Goal: Information Seeking & Learning: Check status

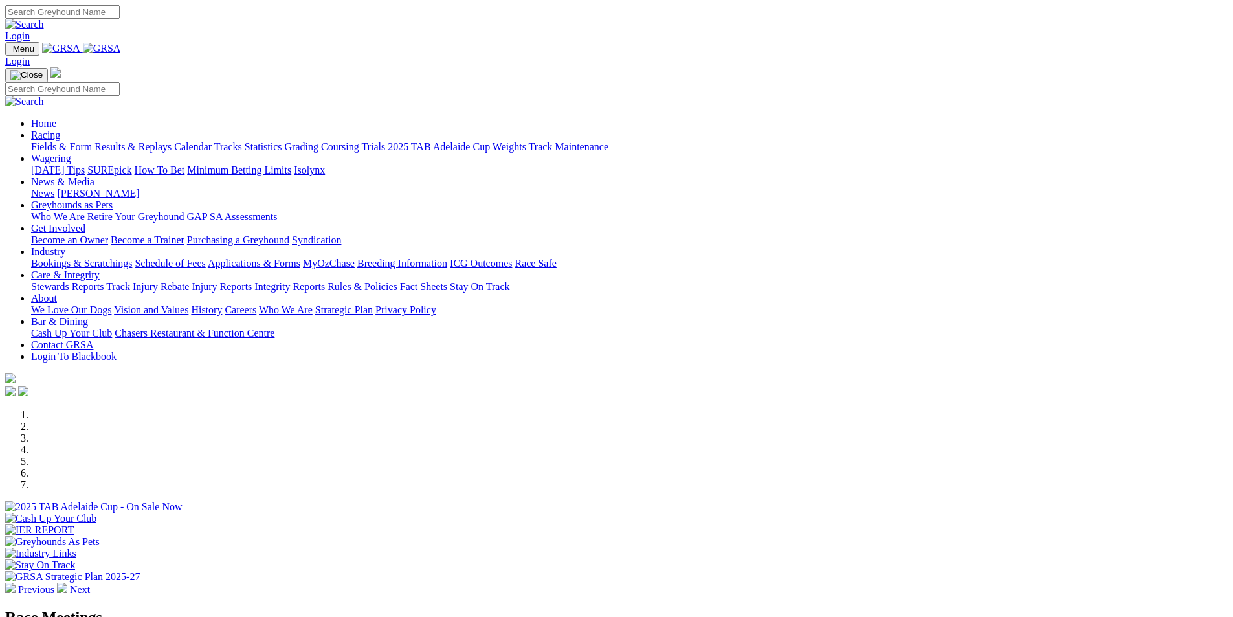
click at [172, 141] on link "Results & Replays" at bounding box center [133, 146] width 77 height 11
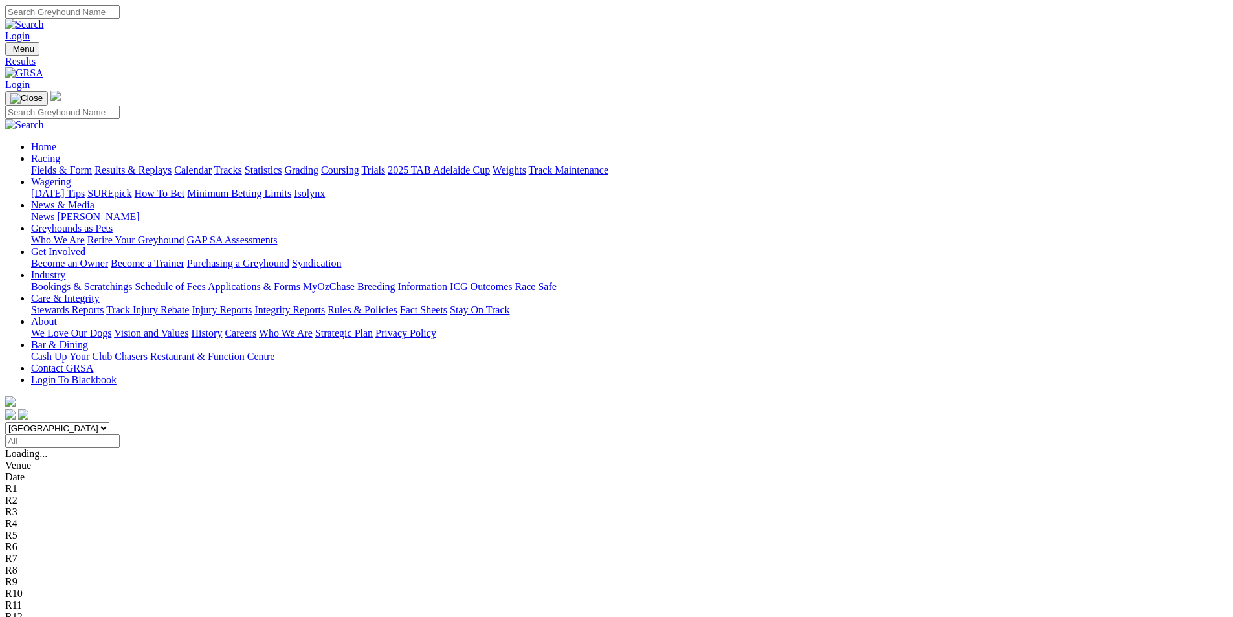
click at [120, 434] on input "Select date" at bounding box center [62, 441] width 115 height 14
type input "[DATE], [DATE]"
click at [109, 422] on select "[GEOGRAPHIC_DATA] [GEOGRAPHIC_DATA] [GEOGRAPHIC_DATA] [GEOGRAPHIC_DATA] [GEOGRA…" at bounding box center [57, 428] width 104 height 12
select select "QLD"
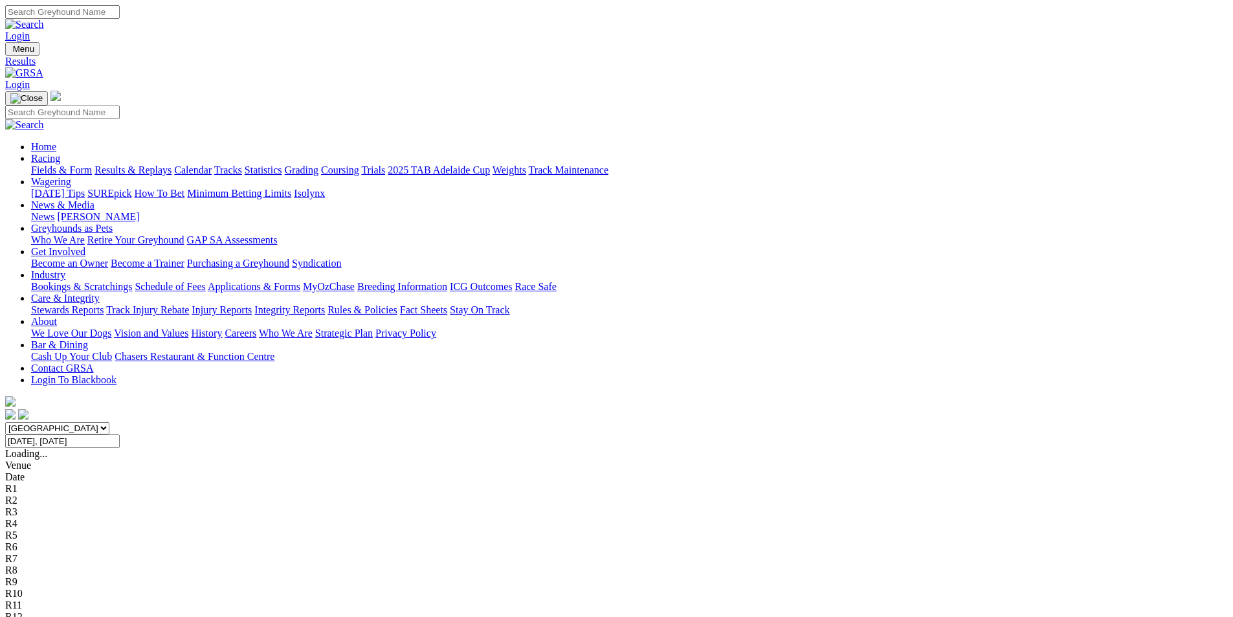
click at [109, 422] on select "[GEOGRAPHIC_DATA] [GEOGRAPHIC_DATA] [GEOGRAPHIC_DATA] [GEOGRAPHIC_DATA] [GEOGRA…" at bounding box center [57, 428] width 104 height 12
